Goal: Book appointment/travel/reservation

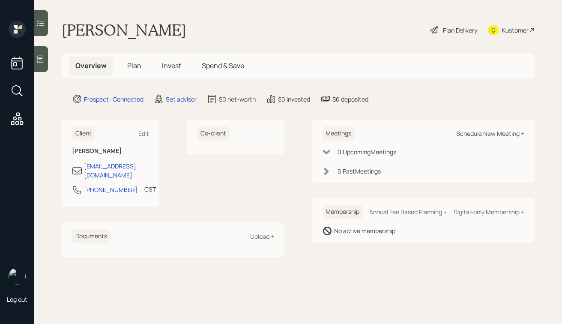
click at [482, 132] on div "Schedule New Meeting +" at bounding box center [490, 133] width 68 height 8
select select "round-[PERSON_NAME]"
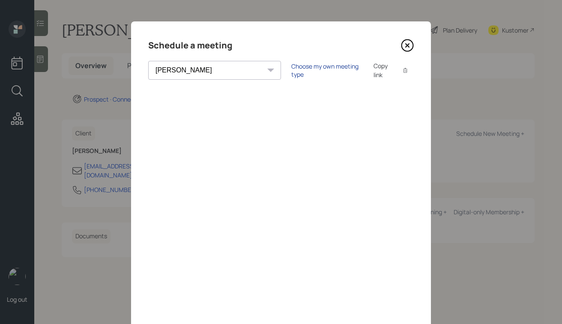
click at [300, 68] on div "Choose my own meeting type" at bounding box center [327, 70] width 72 height 16
click at [408, 44] on icon at bounding box center [407, 45] width 3 height 3
